Goal: Information Seeking & Learning: Learn about a topic

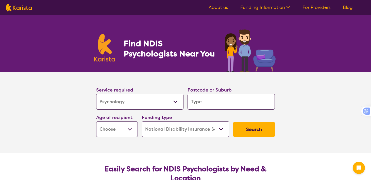
select select "Psychology"
select select "NDIS"
select select "Psychology"
select select "NDIS"
click at [150, 101] on select "Allied Health Assistant Assessment ([MEDICAL_DATA] or [MEDICAL_DATA]) Behaviour…" at bounding box center [139, 102] width 87 height 16
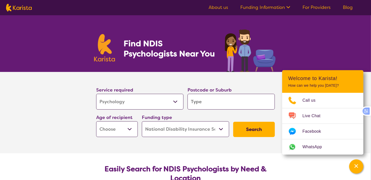
click at [204, 100] on input "search" at bounding box center [230, 102] width 87 height 16
type input "2"
type input "21"
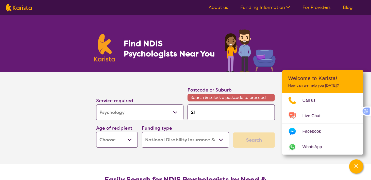
type input "211"
type input "2119"
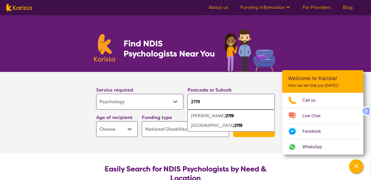
type input "2119"
click at [218, 120] on div "[PERSON_NAME] 2119" at bounding box center [231, 116] width 82 height 10
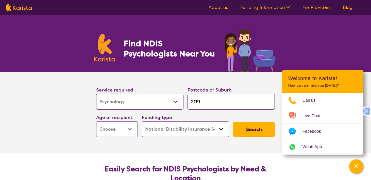
click at [223, 104] on input "2119" at bounding box center [230, 102] width 87 height 16
click at [129, 129] on select "Early Childhood - 0 to 9 Child - 10 to 11 Adolescent - 12 to 17 Adult - 18 to 6…" at bounding box center [117, 129] width 42 height 16
select select "AS"
click at [96, 121] on select "Early Childhood - 0 to 9 Child - 10 to 11 Adolescent - 12 to 17 Adult - 18 to 6…" at bounding box center [117, 129] width 42 height 16
select select "AS"
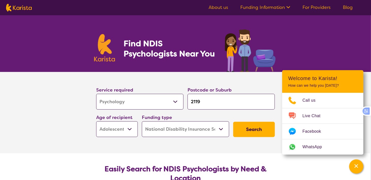
click at [119, 132] on select "Early Childhood - 0 to 9 Child - 10 to 11 Adolescent - 12 to 17 Adult - 18 to 6…" at bounding box center [117, 129] width 42 height 16
select select "CH"
click at [96, 121] on select "Early Childhood - 0 to 9 Child - 10 to 11 Adolescent - 12 to 17 Adult - 18 to 6…" at bounding box center [117, 129] width 42 height 16
select select "CH"
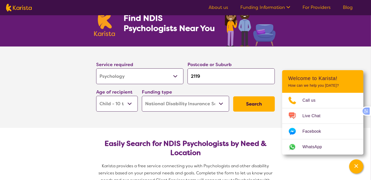
click at [244, 105] on button "Search" at bounding box center [254, 103] width 42 height 15
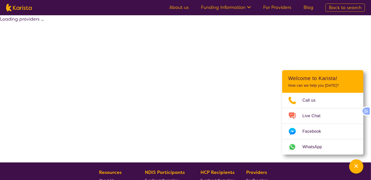
select select "by_score"
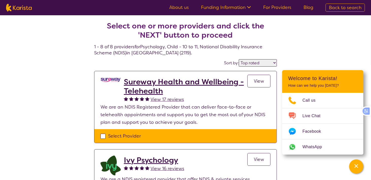
select select "Psychology"
select select "CH"
select select "NDIS"
select select "Psychology"
select select "CH"
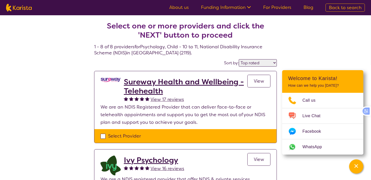
select select "NDIS"
